Goal: Transaction & Acquisition: Book appointment/travel/reservation

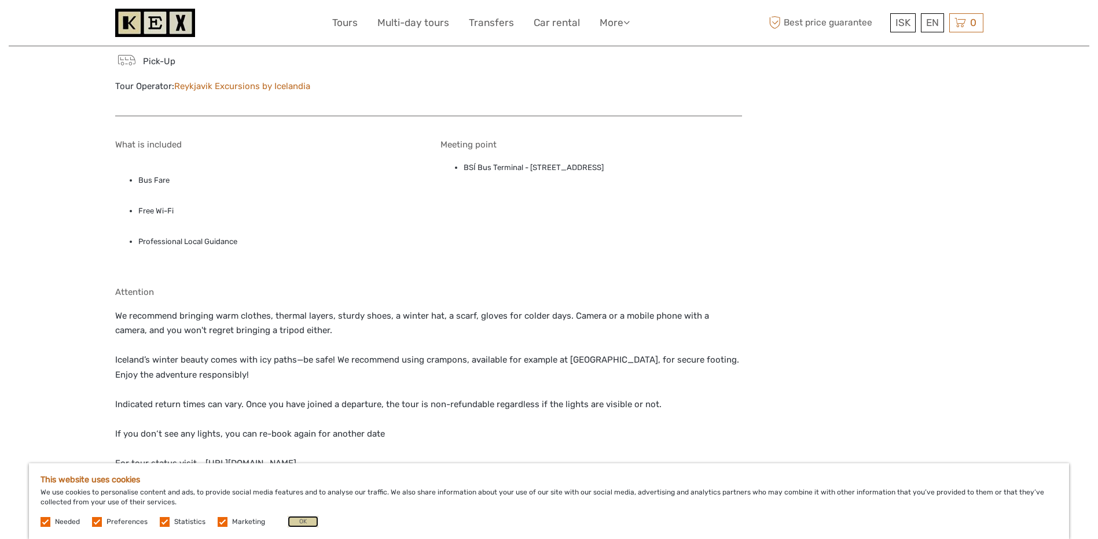
click at [294, 522] on button "OK" at bounding box center [303, 522] width 31 height 12
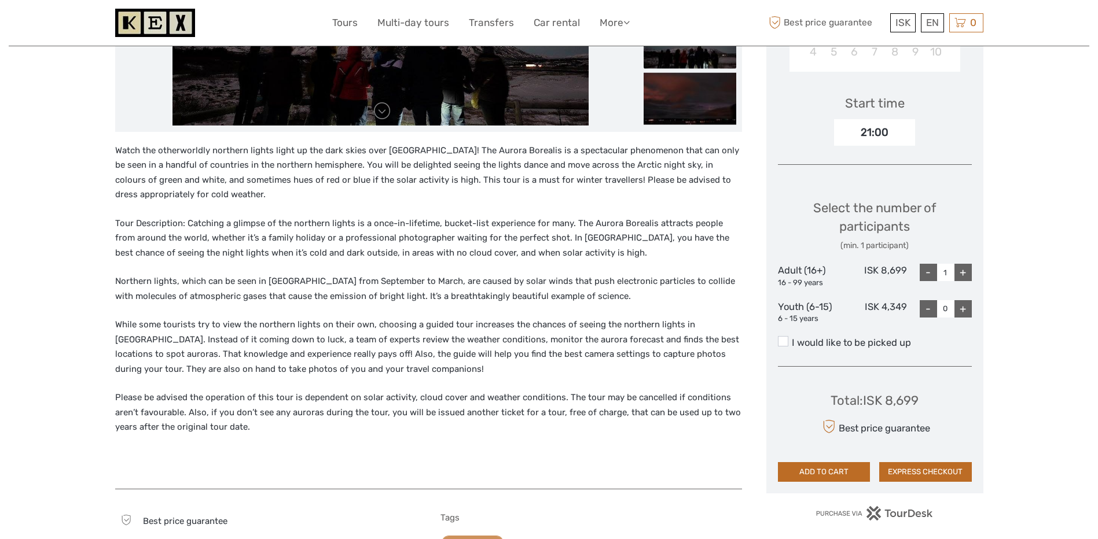
scroll to position [405, 0]
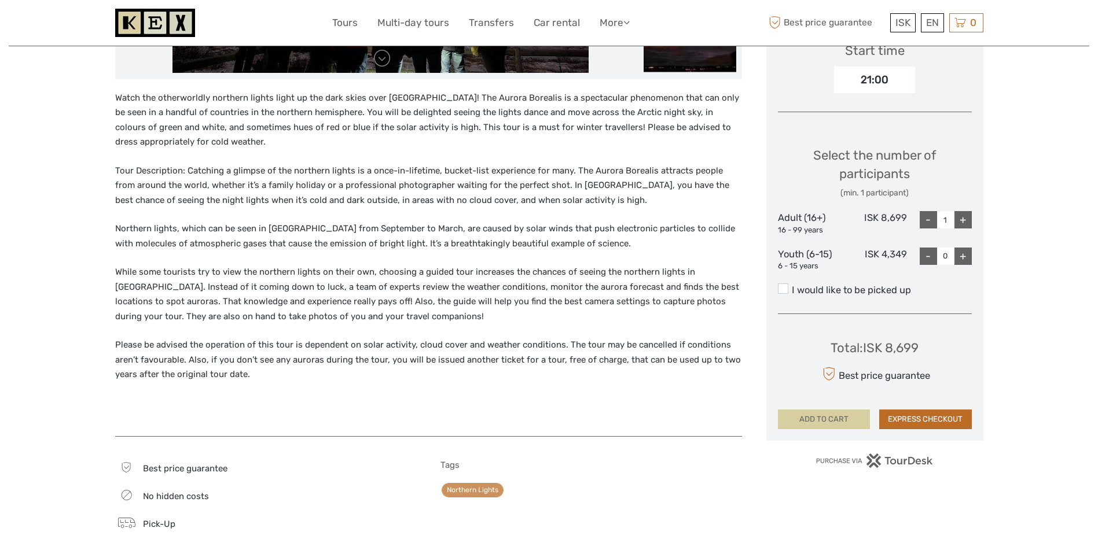
click at [814, 417] on button "ADD TO CART" at bounding box center [824, 420] width 93 height 20
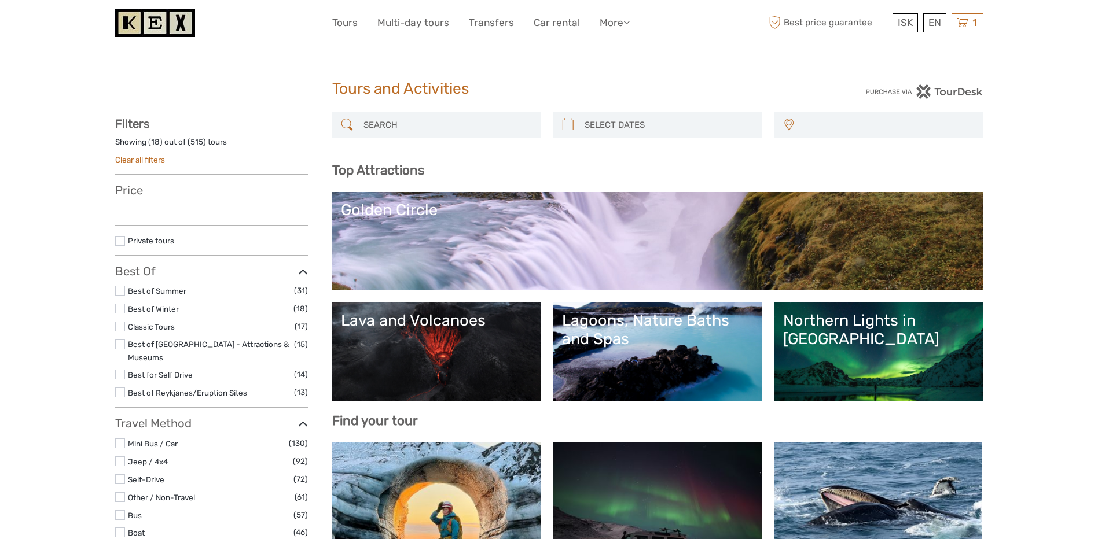
click at [608, 127] on input "search" at bounding box center [668, 125] width 176 height 20
click at [566, 127] on icon at bounding box center [568, 125] width 12 height 19
click at [566, 126] on icon at bounding box center [568, 125] width 12 height 19
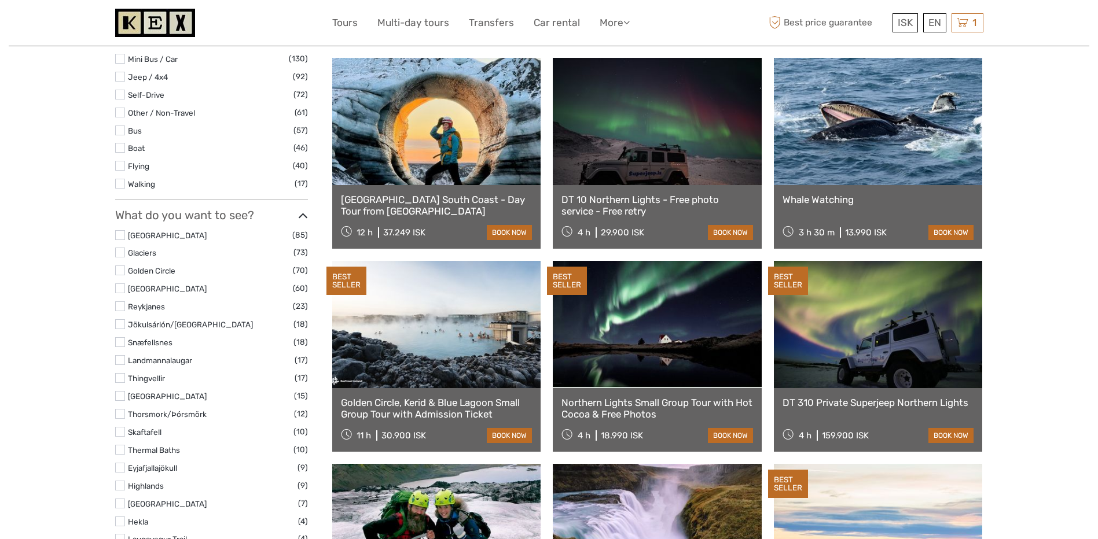
scroll to position [405, 0]
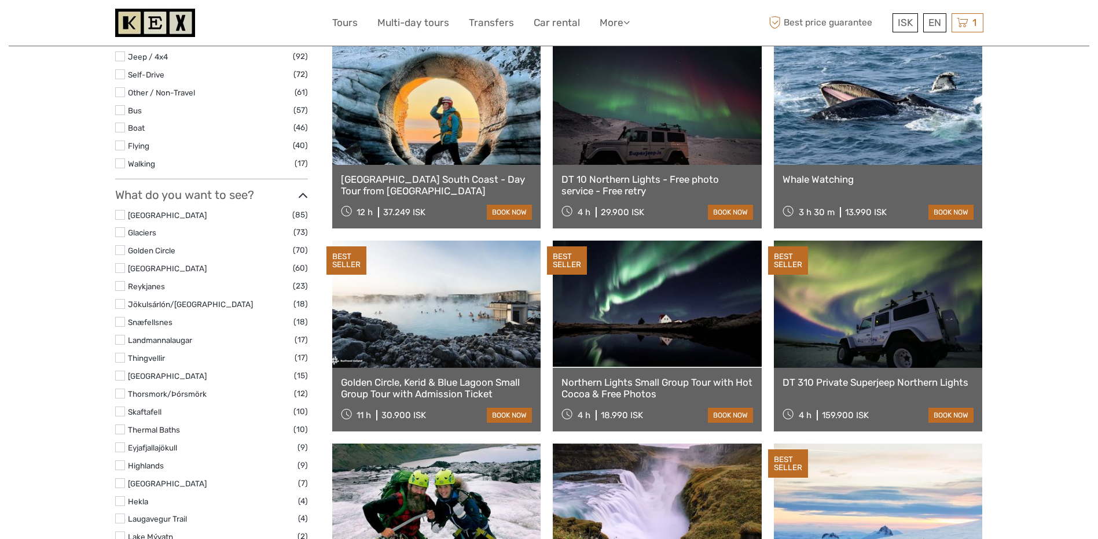
click at [673, 178] on link "DT 10 Northern Lights - Free photo service - Free retry" at bounding box center [657, 186] width 192 height 24
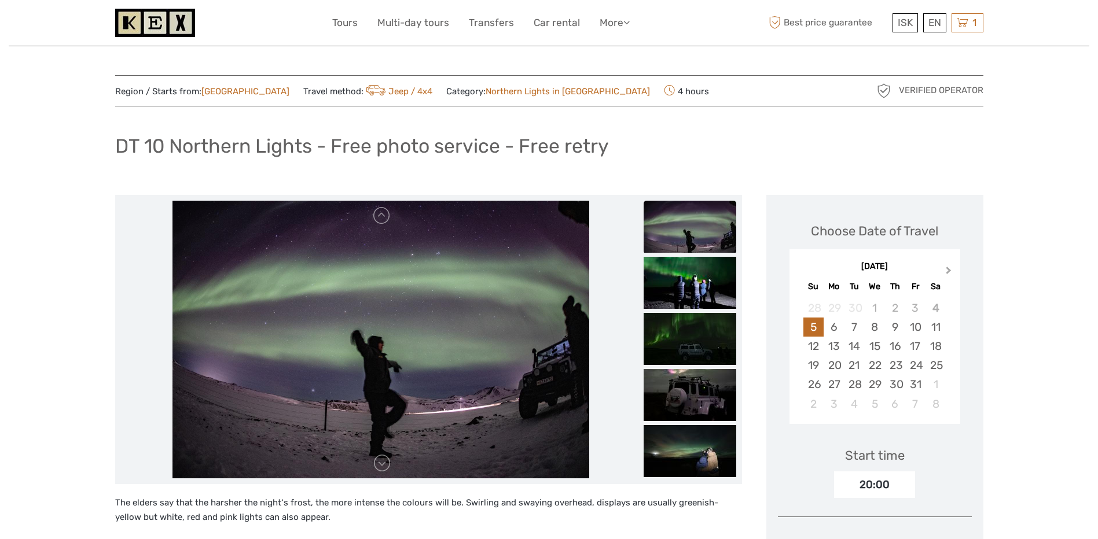
click at [950, 268] on button "Next Month" at bounding box center [949, 273] width 19 height 19
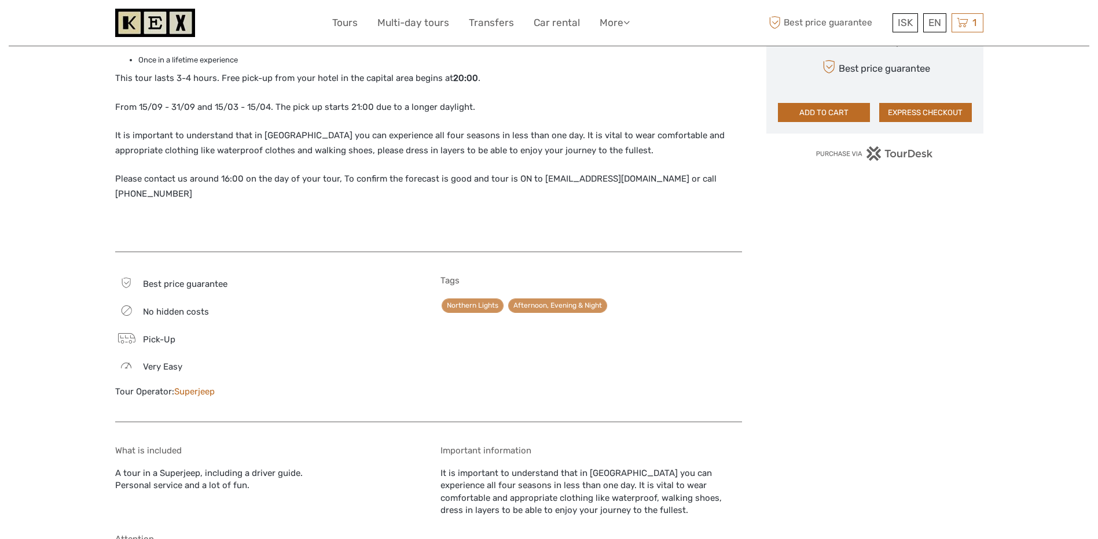
scroll to position [926, 0]
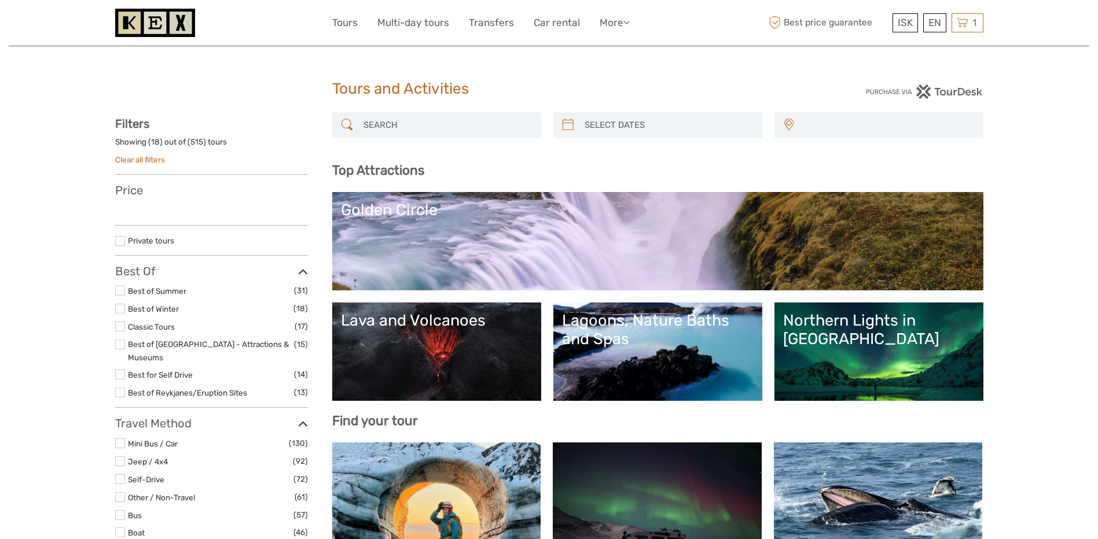
select select
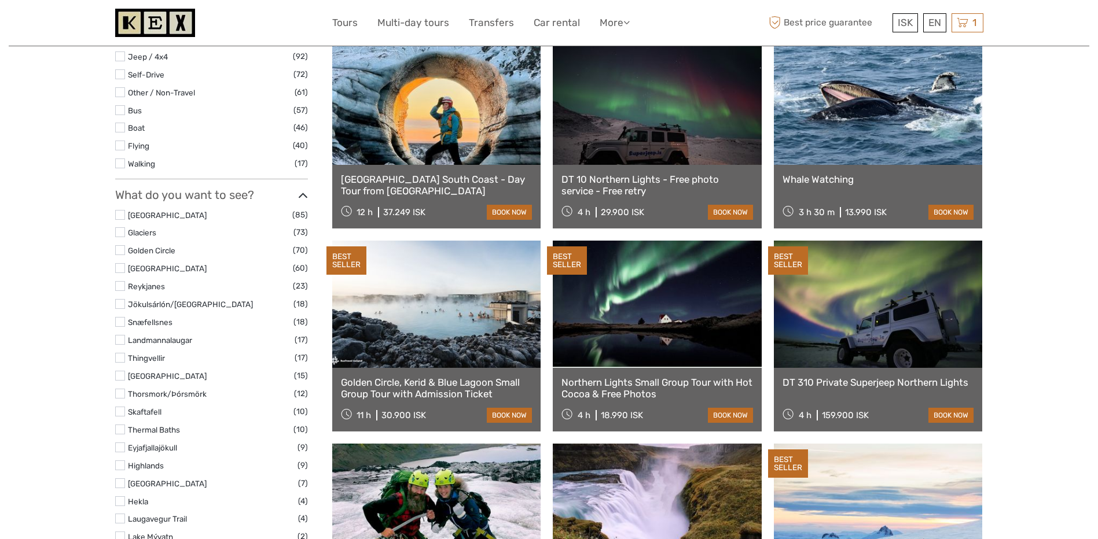
select select
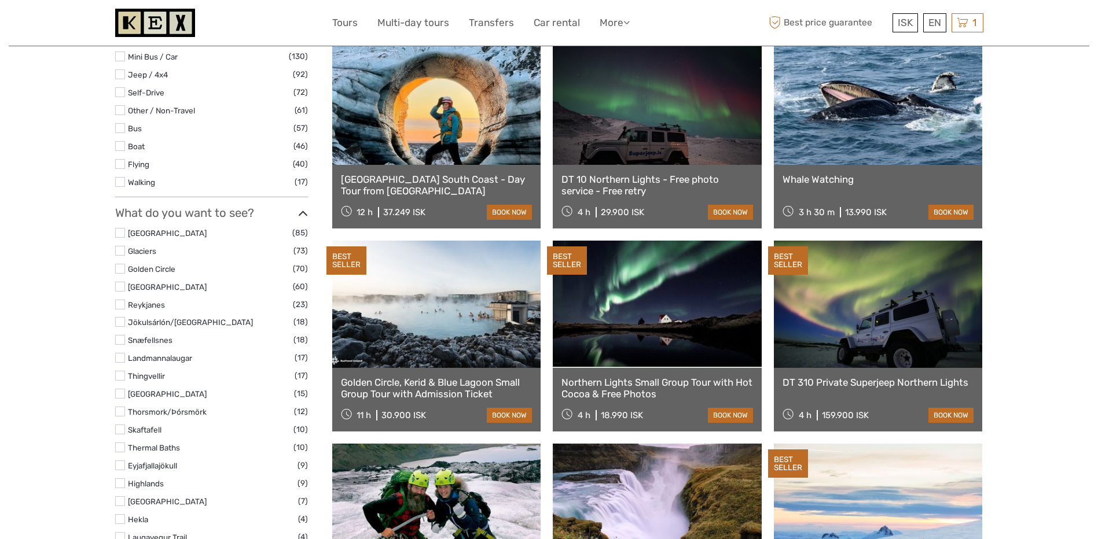
scroll to position [0, 0]
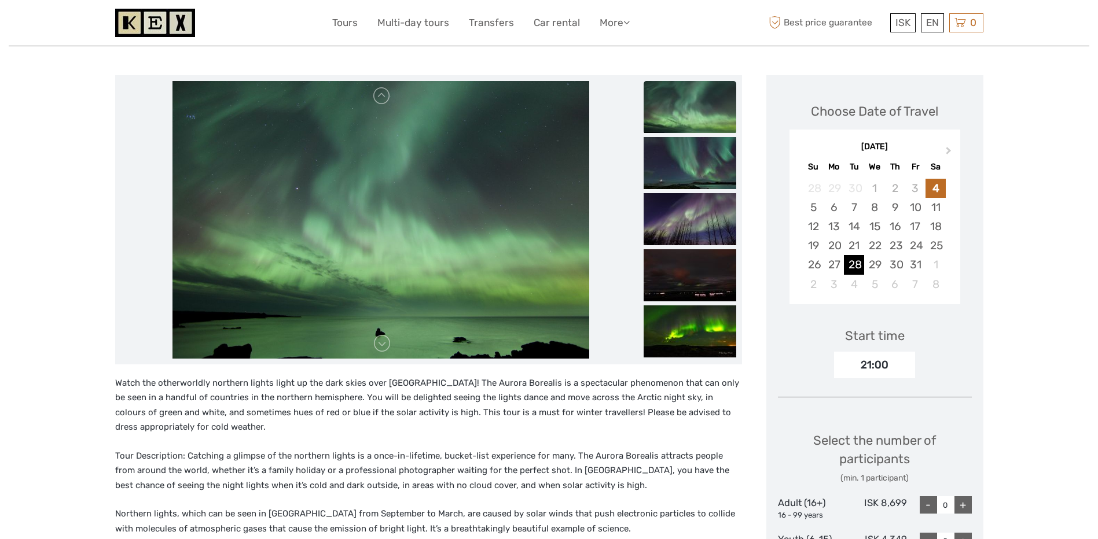
scroll to position [116, 0]
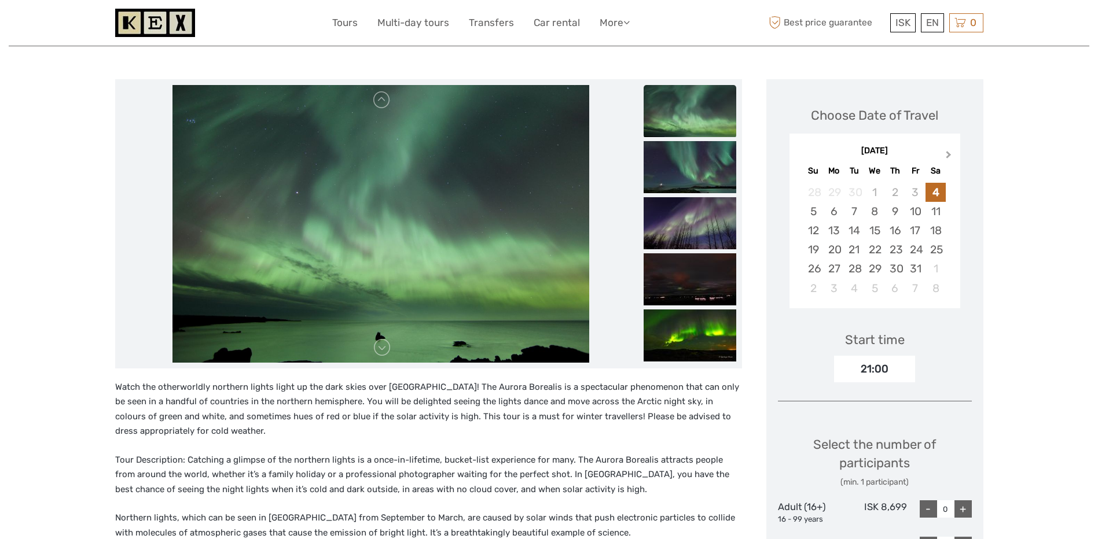
click at [948, 155] on span "Next Month" at bounding box center [948, 157] width 0 height 17
click at [856, 249] on div "23" at bounding box center [854, 249] width 20 height 19
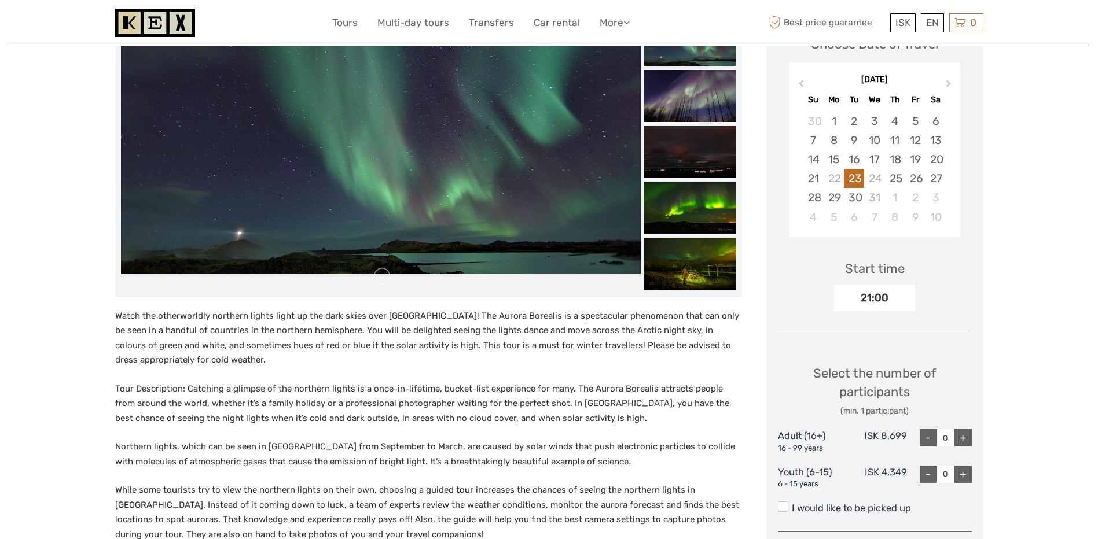
scroll to position [289, 0]
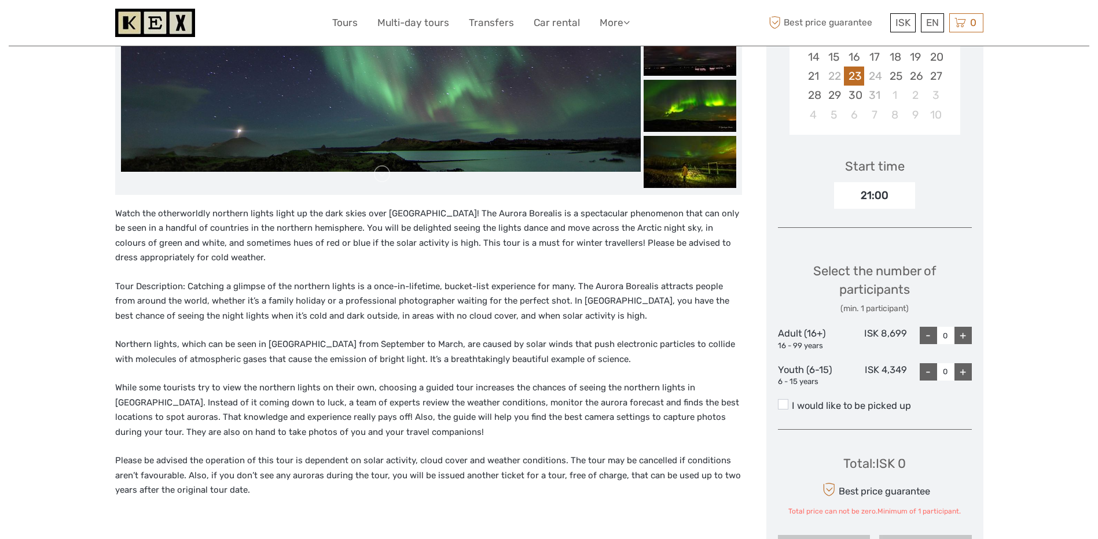
click at [966, 334] on div "+" at bounding box center [962, 335] width 17 height 17
type input "1"
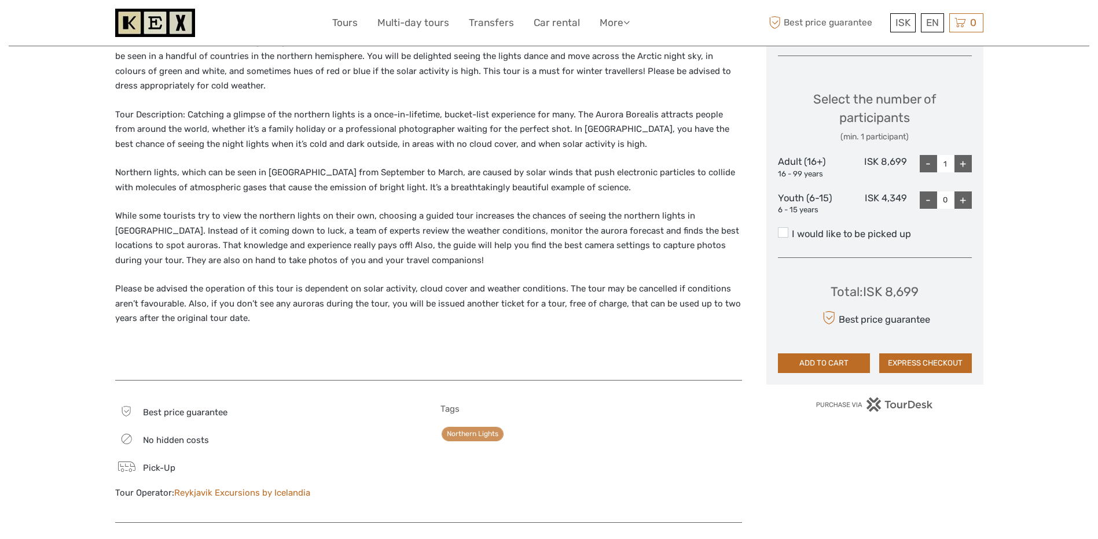
scroll to position [463, 0]
click at [838, 362] on button "ADD TO CART" at bounding box center [824, 362] width 93 height 20
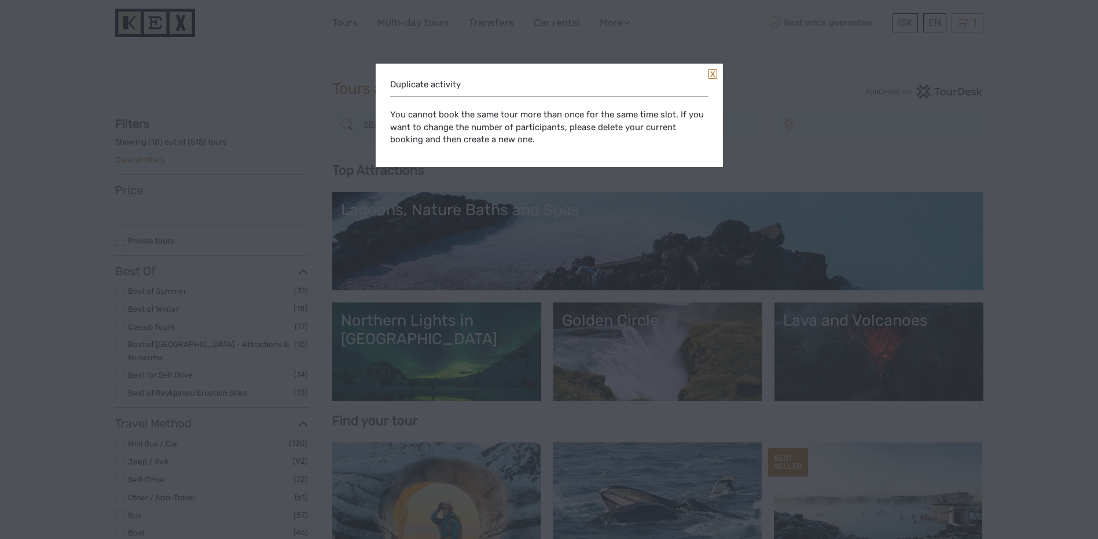
select select
click at [716, 71] on link at bounding box center [712, 73] width 9 height 9
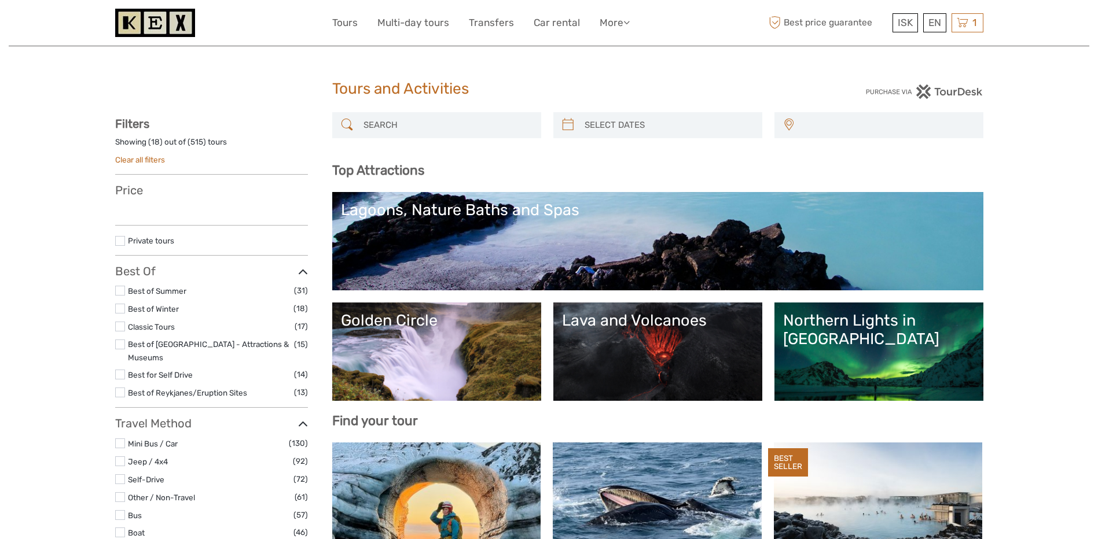
select select
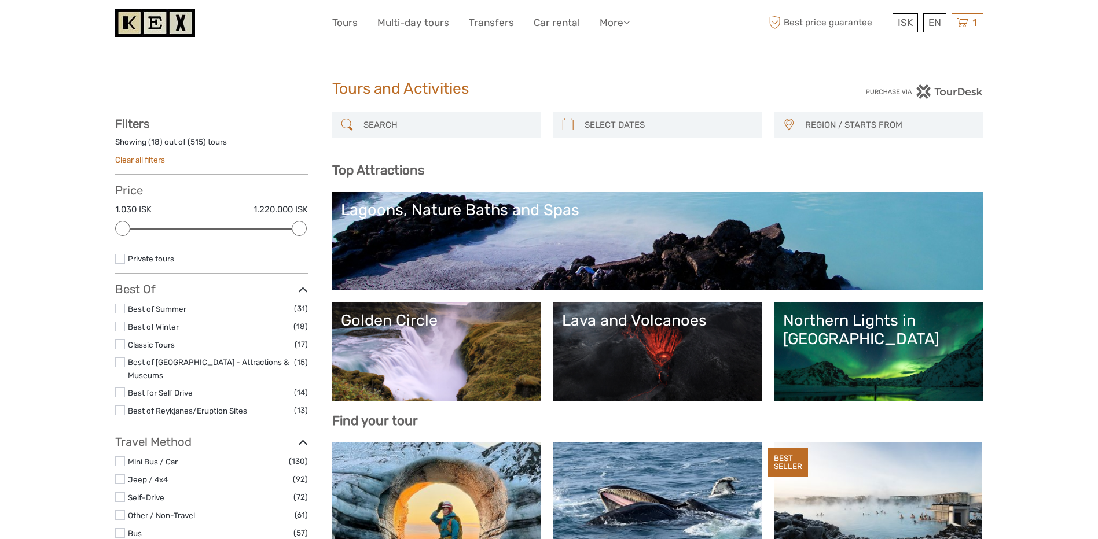
click at [969, 26] on div "1 Items Northern Lights Bus Tour 1x Adult (16+) [DATE] 09:00 PM 8.699 ISK Total…" at bounding box center [967, 22] width 32 height 19
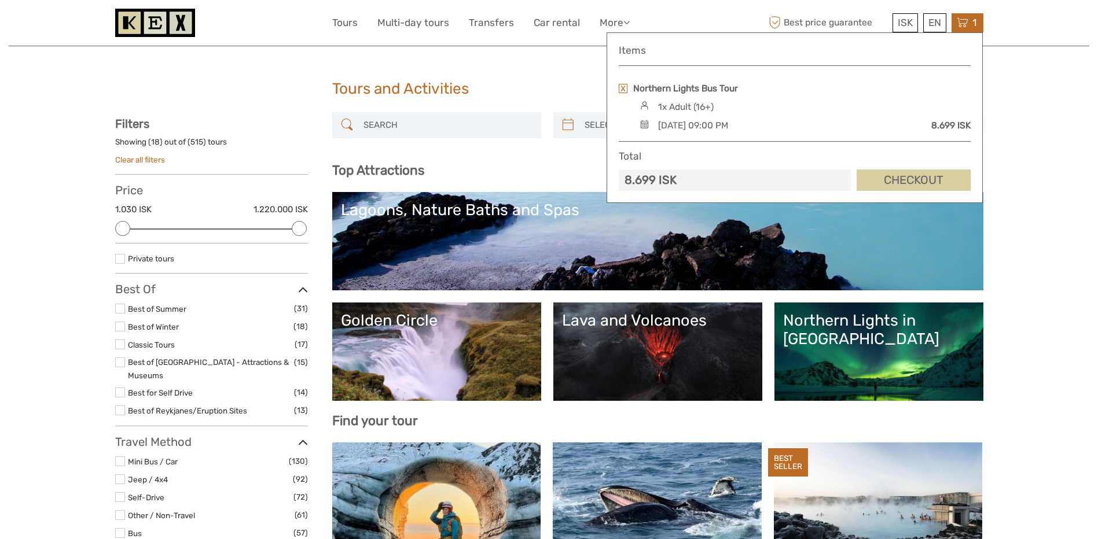
click at [881, 183] on link "Checkout" at bounding box center [913, 180] width 114 height 21
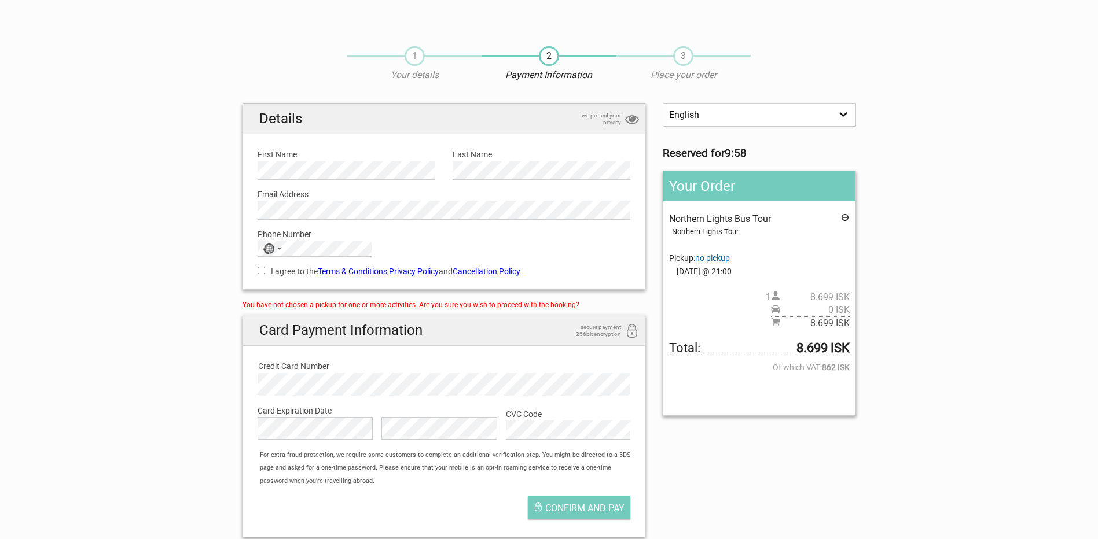
click at [720, 260] on span "no pickup" at bounding box center [712, 258] width 35 height 10
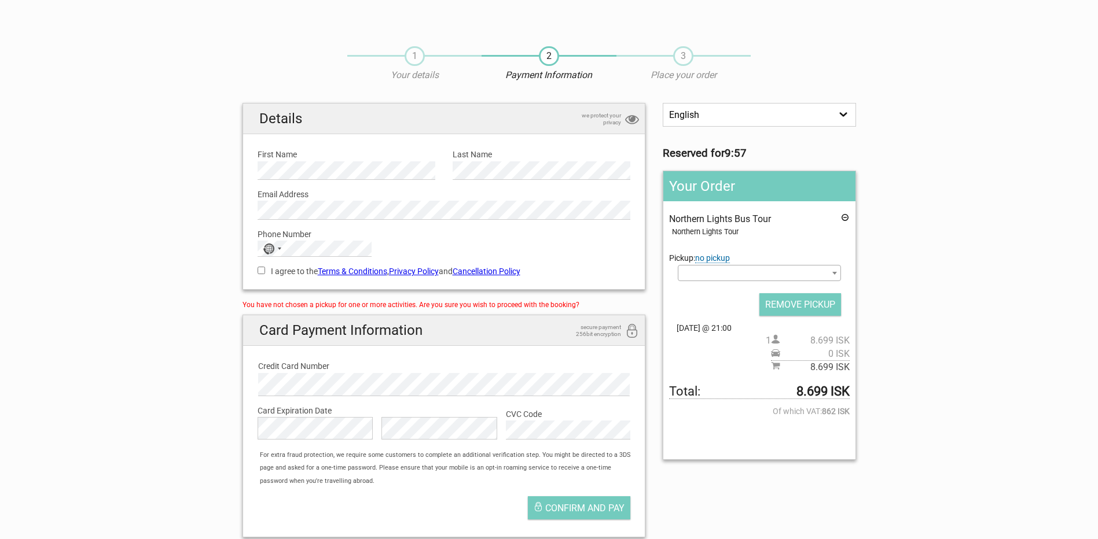
click at [720, 273] on span at bounding box center [759, 273] width 163 height 16
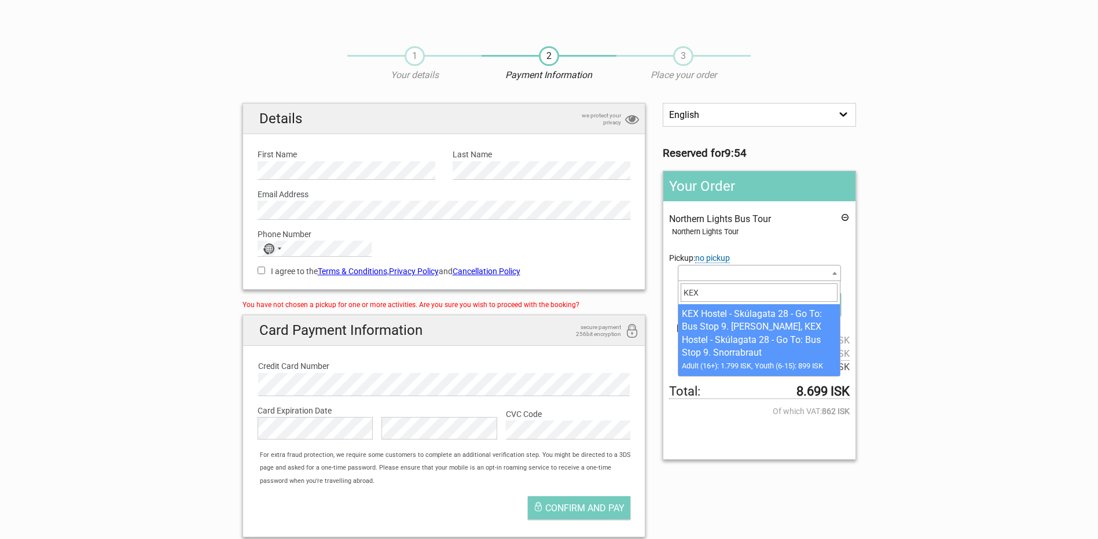
type input "KEX"
select select "1093190"
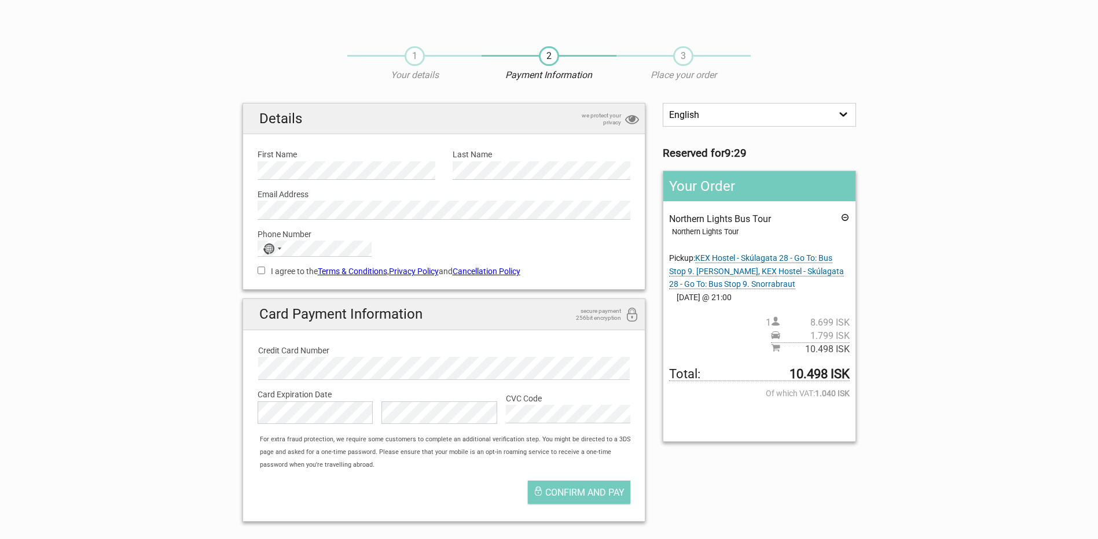
click at [264, 272] on input "I agree to the Terms & Conditions , Privacy Policy and Cancellation Policy" at bounding box center [261, 271] width 8 height 8
checkbox input "true"
click at [281, 253] on div "No country selected" at bounding box center [271, 248] width 27 height 15
click at [296, 268] on input "Search" at bounding box center [314, 267] width 113 height 16
type input "UNITED"
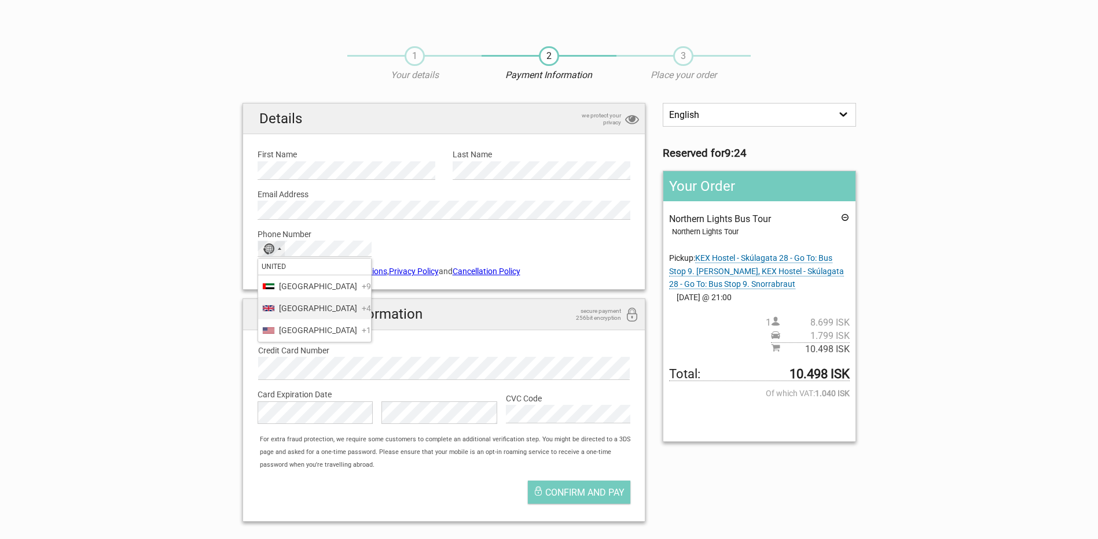
click at [362, 315] on span "+44" at bounding box center [369, 308] width 14 height 13
click at [497, 270] on link "Cancellation Policy" at bounding box center [486, 271] width 68 height 9
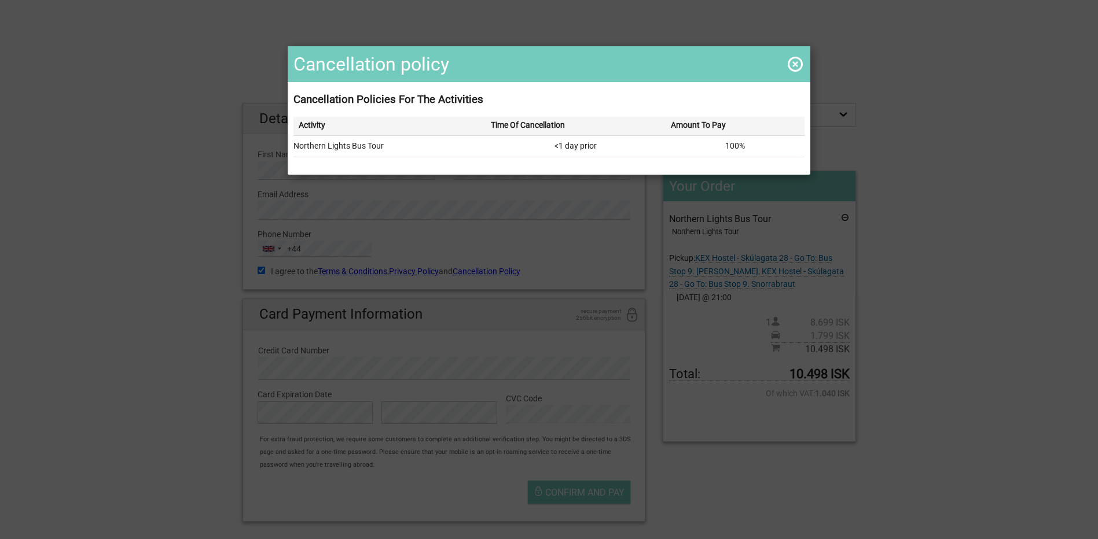
click at [795, 61] on span at bounding box center [795, 64] width 19 height 19
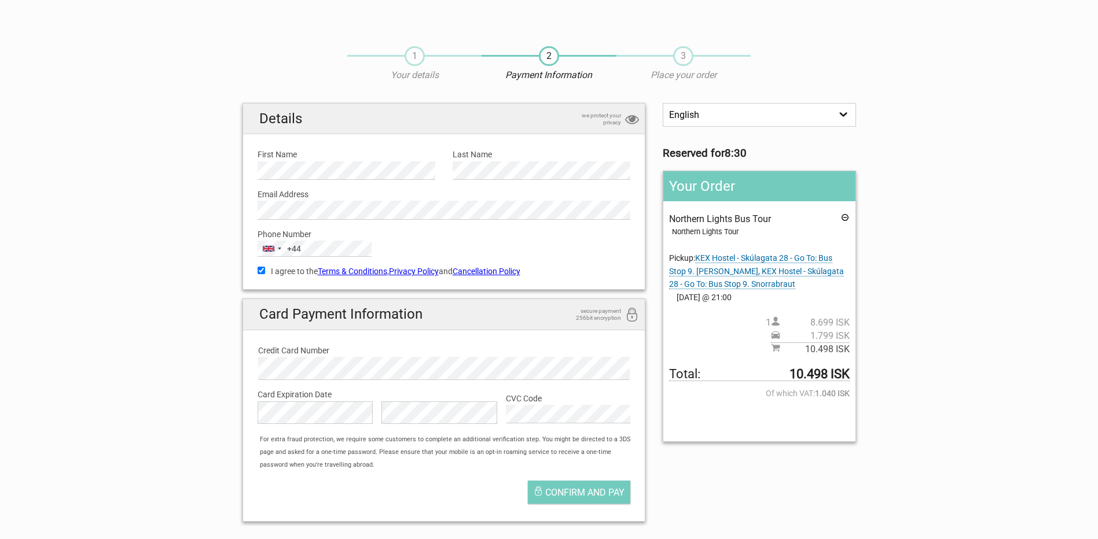
click at [373, 268] on link "Terms & Conditions" at bounding box center [352, 271] width 69 height 9
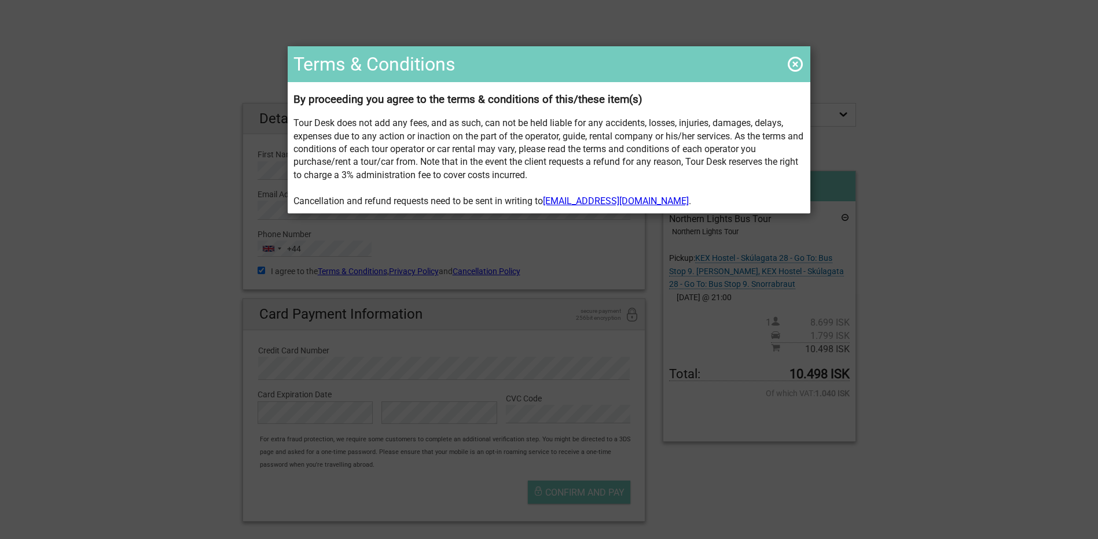
drag, startPoint x: 794, startPoint y: 62, endPoint x: 764, endPoint y: 118, distance: 63.7
click at [793, 62] on span at bounding box center [795, 64] width 19 height 19
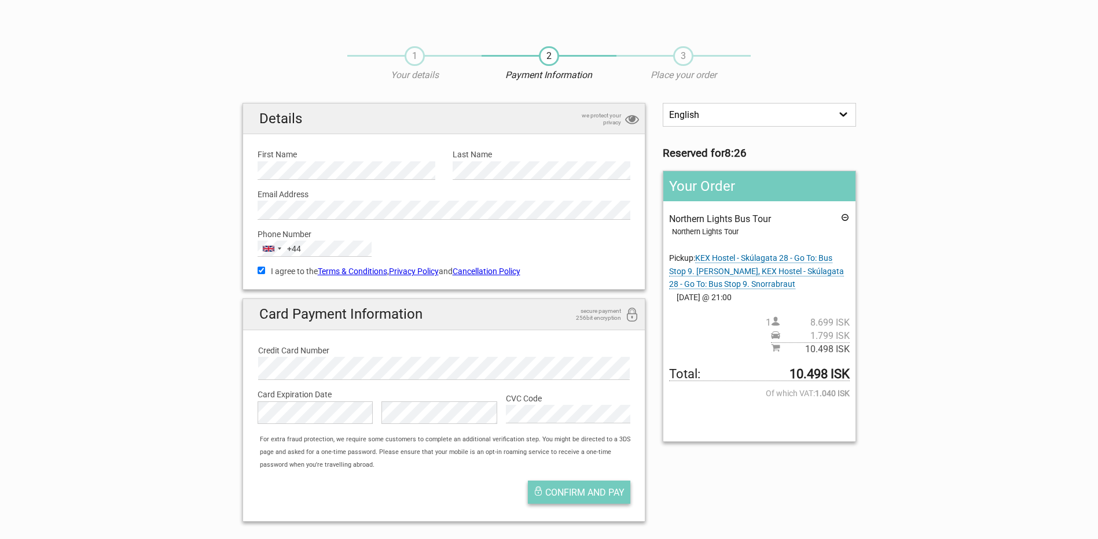
click at [608, 491] on span "Confirm and pay" at bounding box center [584, 492] width 79 height 11
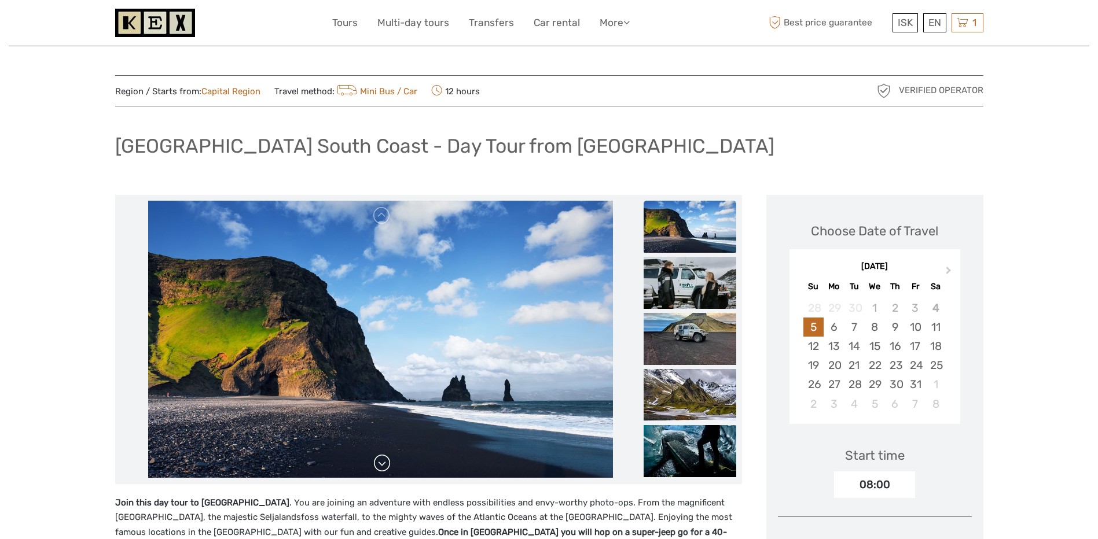
click at [384, 465] on link at bounding box center [382, 463] width 19 height 19
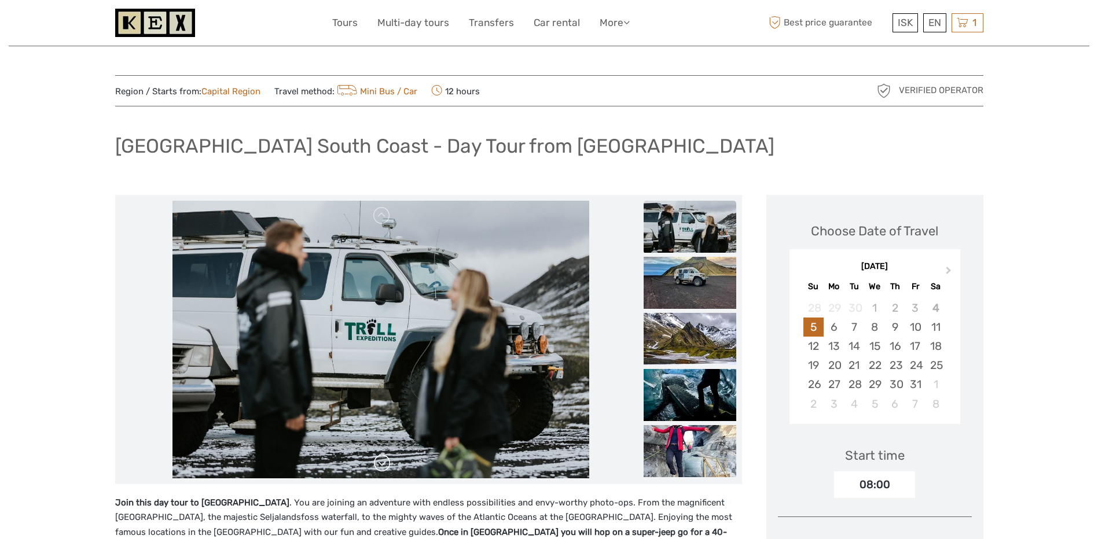
click at [384, 465] on link at bounding box center [382, 463] width 19 height 19
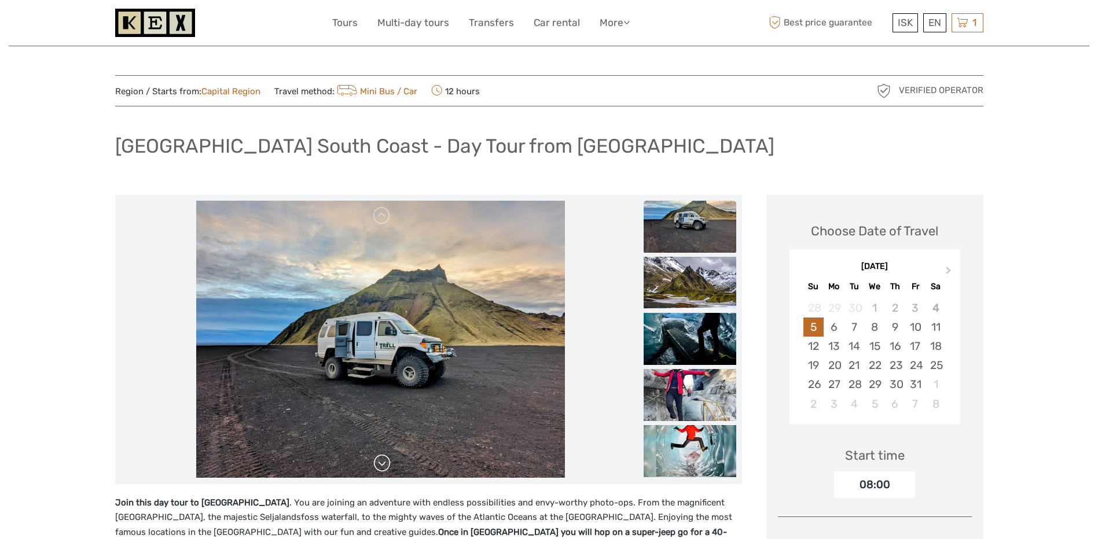
click at [384, 465] on link at bounding box center [382, 463] width 19 height 19
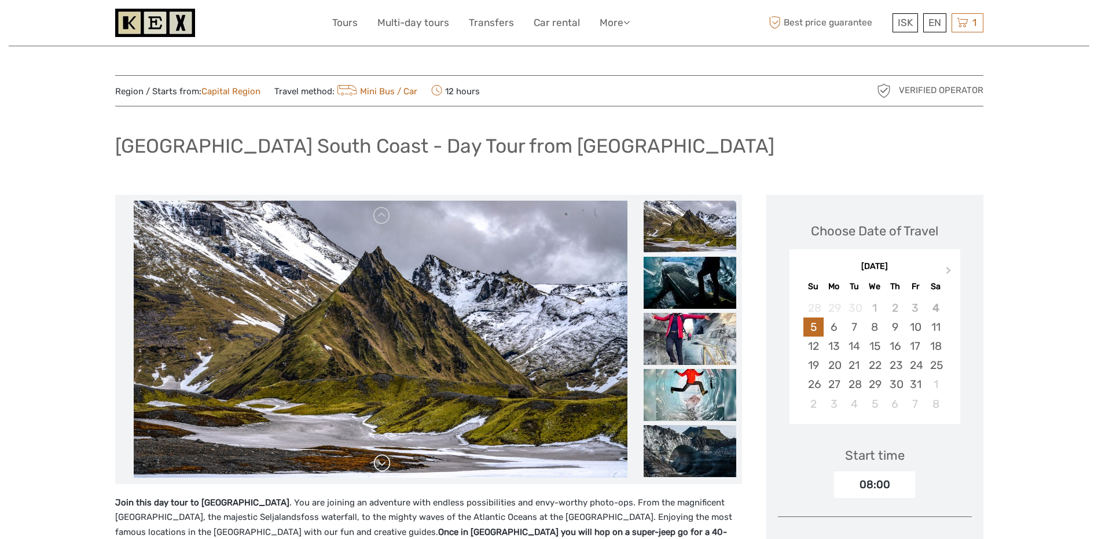
click at [384, 465] on link at bounding box center [382, 463] width 19 height 19
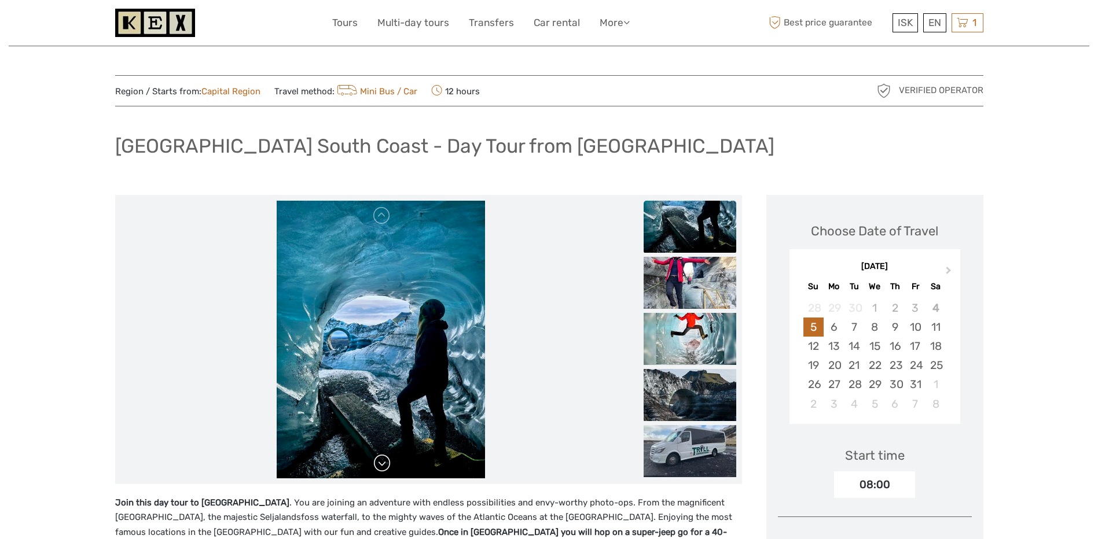
click at [384, 465] on link at bounding box center [382, 463] width 19 height 19
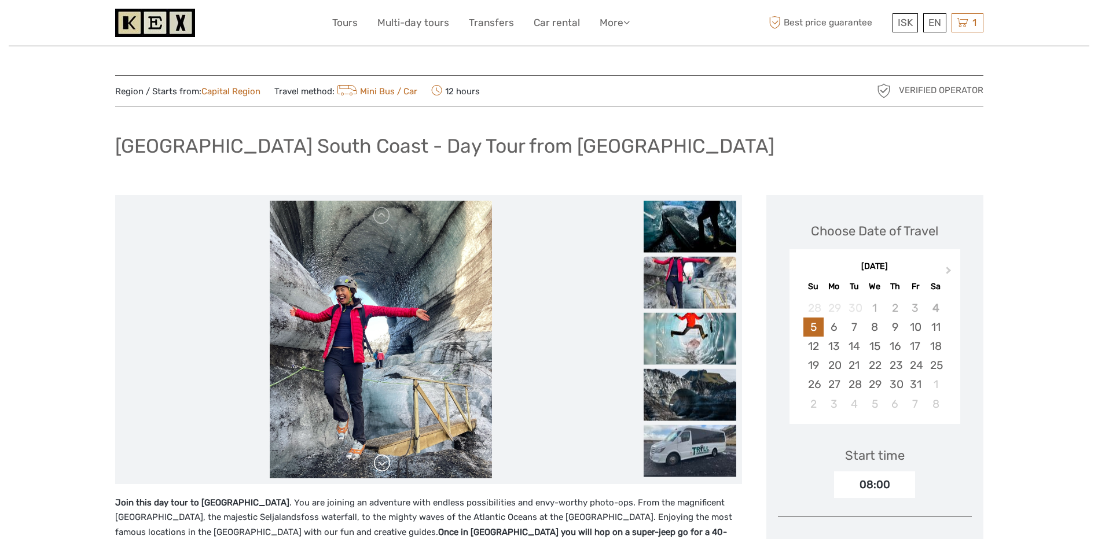
click at [384, 465] on link at bounding box center [382, 463] width 19 height 19
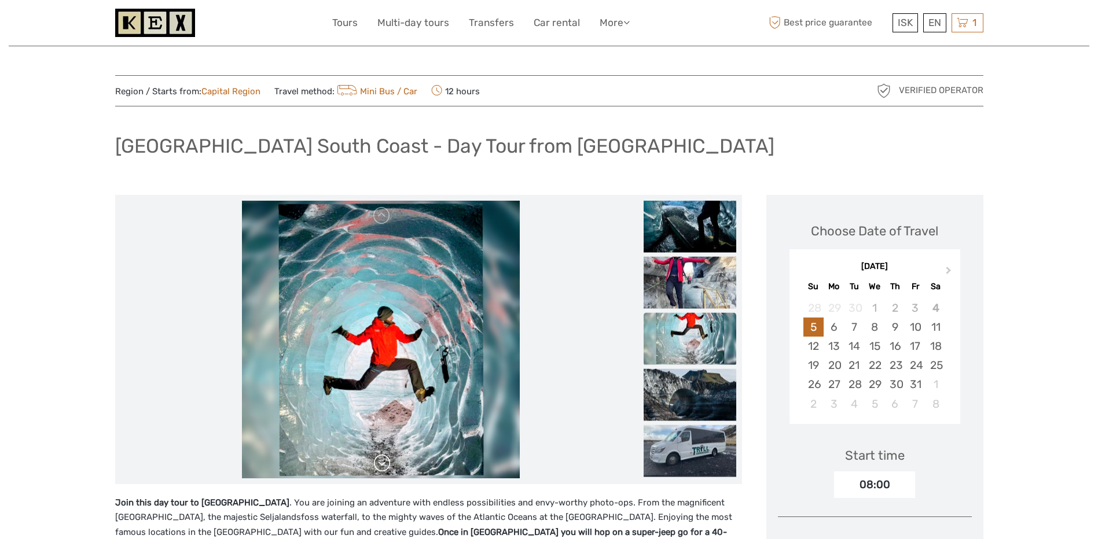
click at [384, 465] on link at bounding box center [382, 463] width 19 height 19
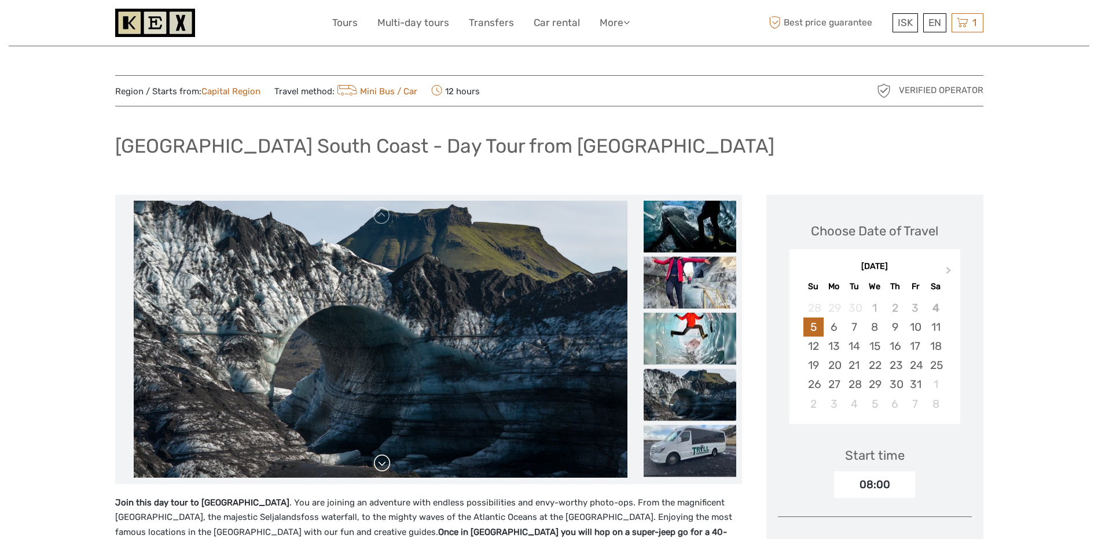
click at [384, 465] on link at bounding box center [382, 463] width 19 height 19
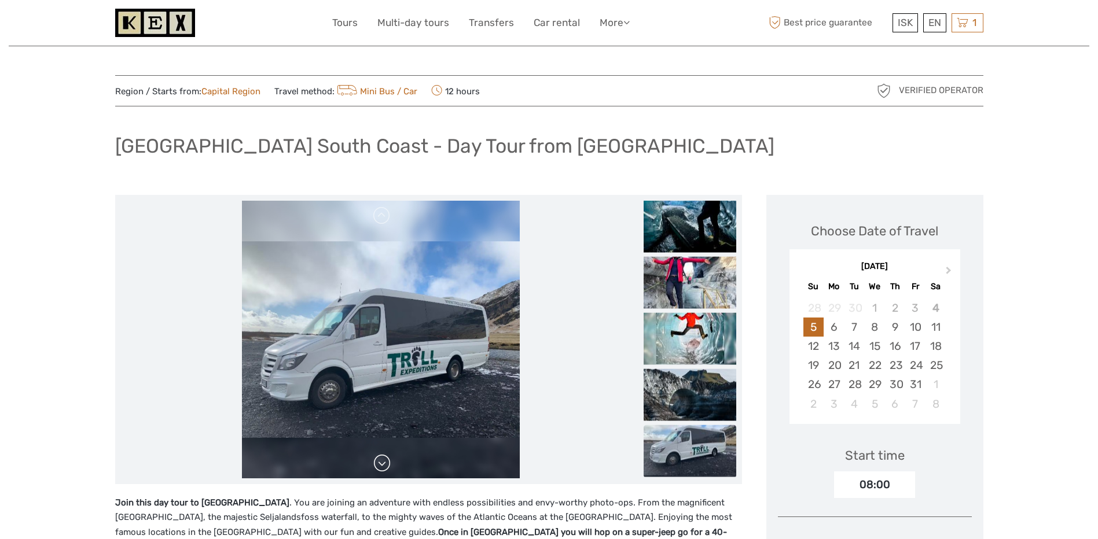
click at [384, 465] on link at bounding box center [382, 463] width 19 height 19
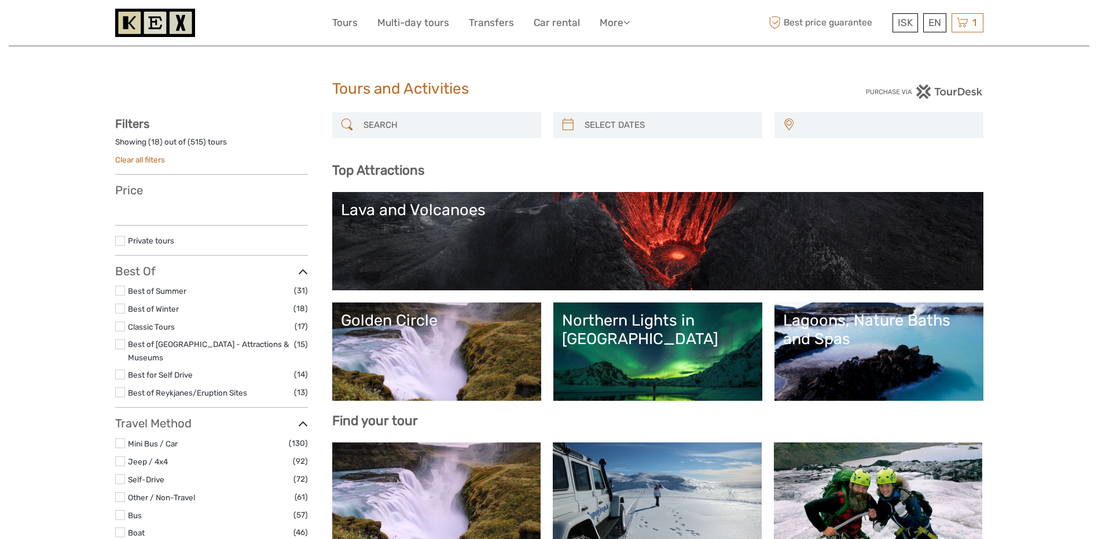
select select
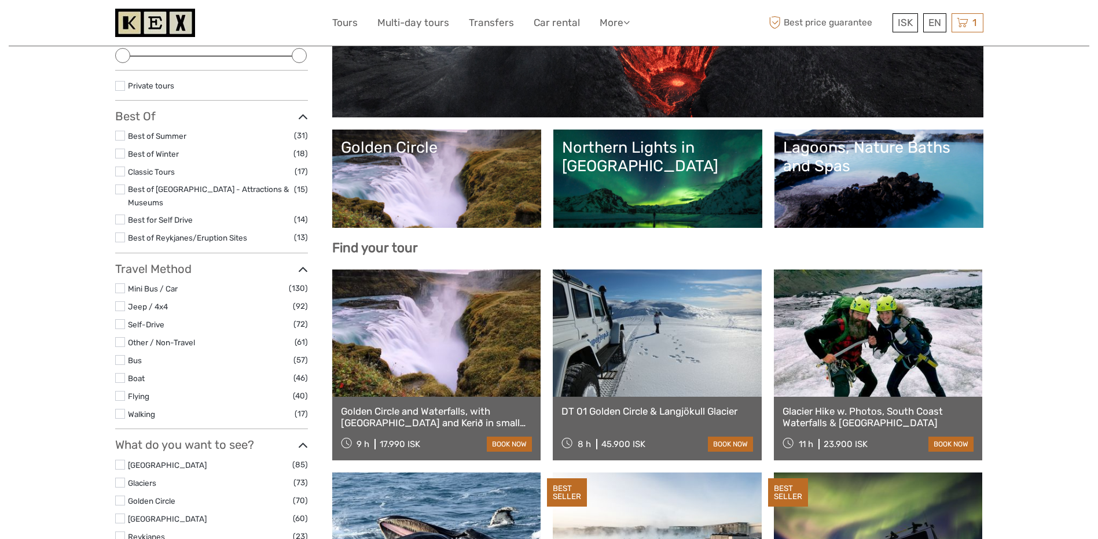
scroll to position [174, 0]
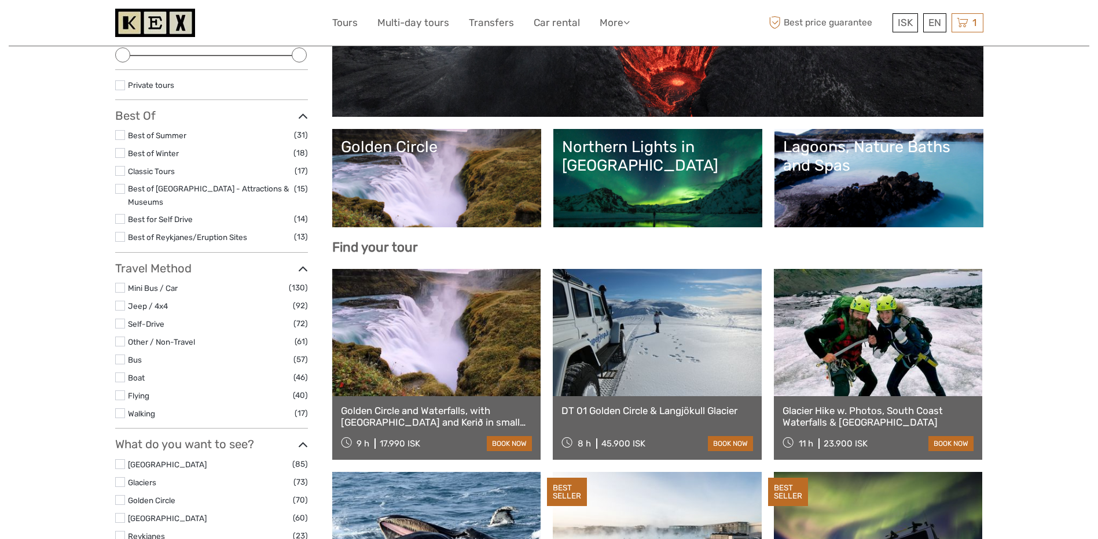
click at [122, 301] on label at bounding box center [120, 306] width 10 height 10
click at [0, 0] on input "checkbox" at bounding box center [0, 0] width 0 height 0
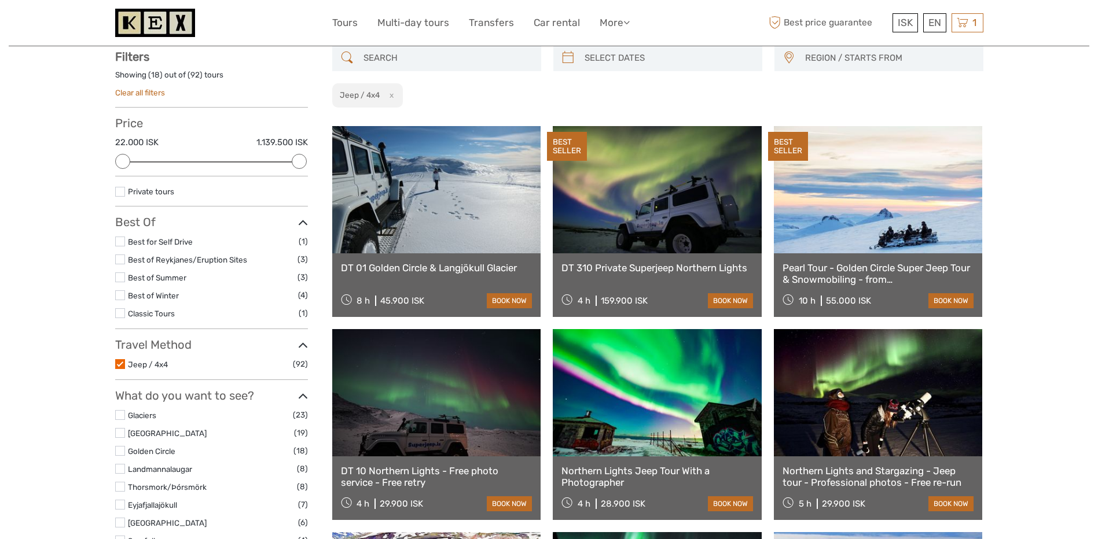
scroll to position [66, 0]
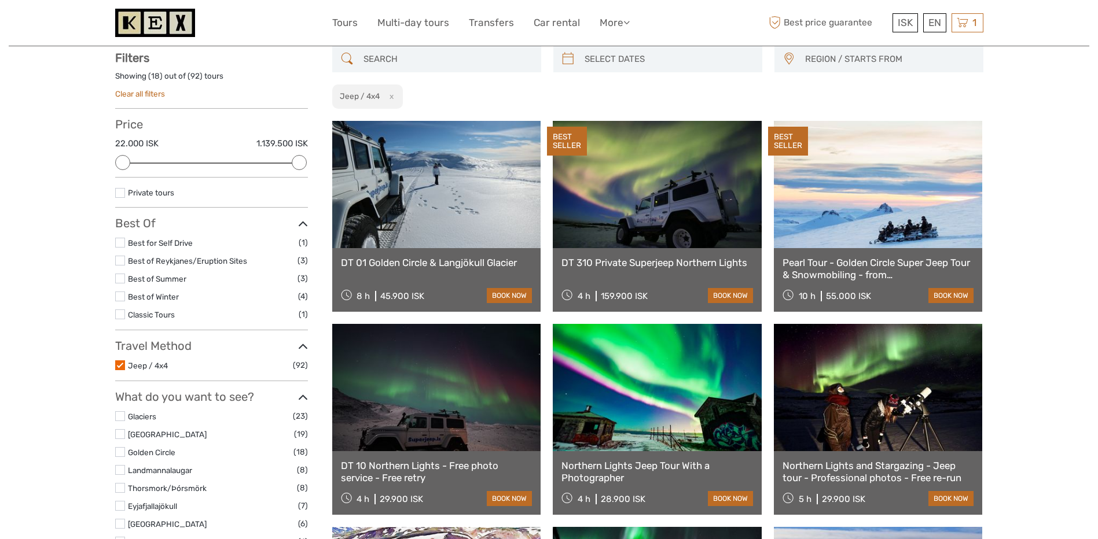
click at [119, 293] on label at bounding box center [120, 297] width 10 height 10
click at [0, 0] on input "checkbox" at bounding box center [0, 0] width 0 height 0
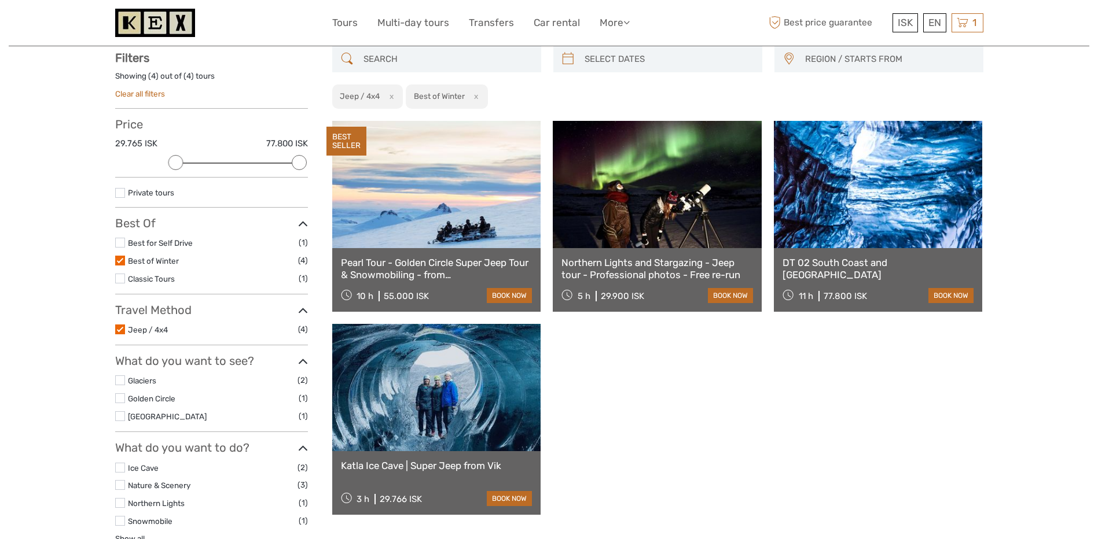
click at [119, 259] on label at bounding box center [120, 261] width 10 height 10
click at [0, 0] on input "checkbox" at bounding box center [0, 0] width 0 height 0
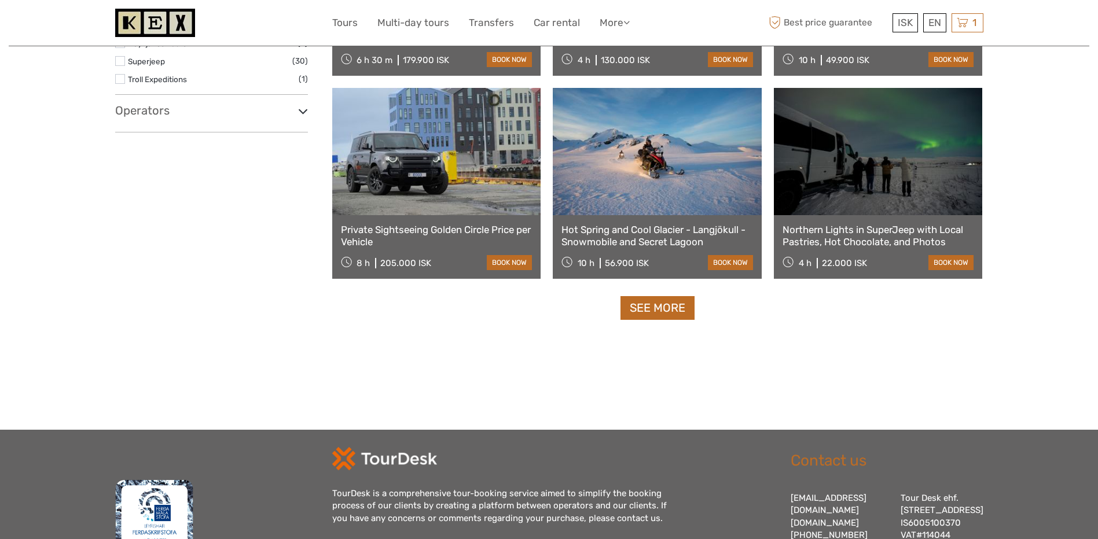
scroll to position [1165, 0]
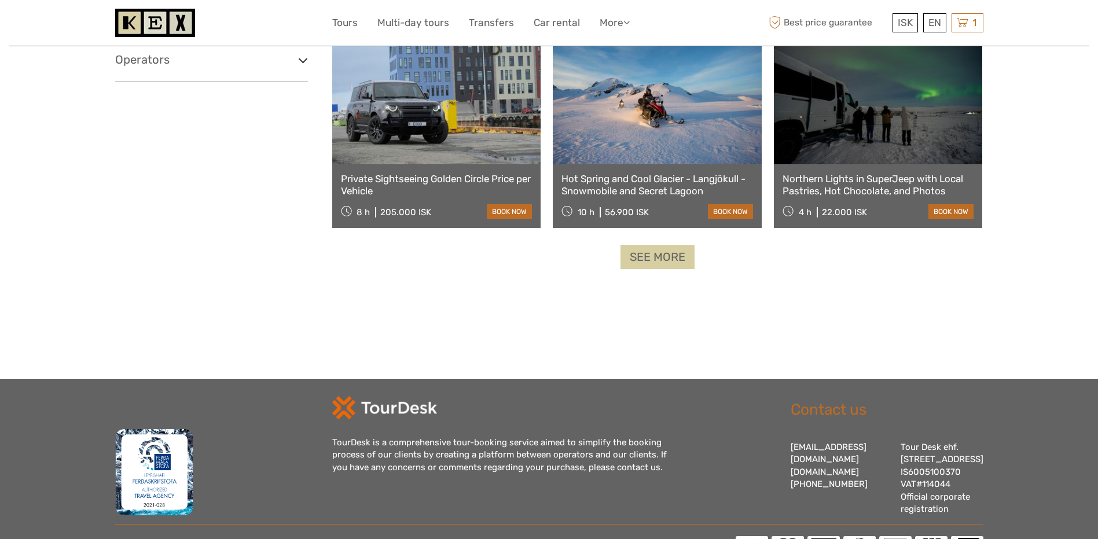
click at [660, 258] on link "See more" at bounding box center [657, 257] width 74 height 24
